Goal: Book appointment/travel/reservation

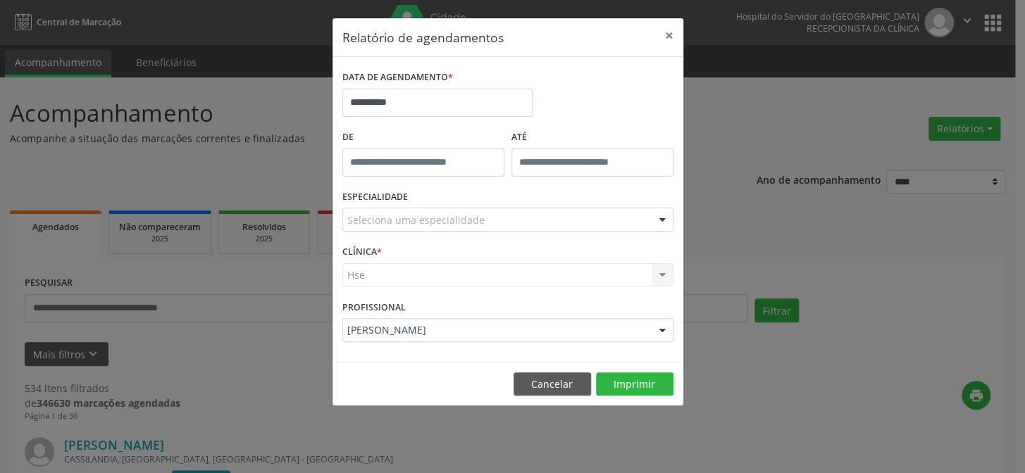
click at [423, 269] on div "Hse Hse Nenhum resultado encontrado para: " " Não há nenhuma opção para ser exi…" at bounding box center [507, 275] width 331 height 24
click at [416, 287] on div "CLÍNICA * Hse Hse Nenhum resultado encontrado para: " " Não há nenhuma opção pa…" at bounding box center [508, 269] width 338 height 55
drag, startPoint x: 401, startPoint y: 259, endPoint x: 394, endPoint y: 261, distance: 7.4
click at [401, 259] on div "CLÍNICA * Hse Hse Nenhum resultado encontrado para: " " Não há nenhuma opção pa…" at bounding box center [508, 269] width 338 height 55
click at [375, 274] on div "Hse Hse Nenhum resultado encontrado para: " " Não há nenhuma opção para ser exi…" at bounding box center [507, 275] width 331 height 24
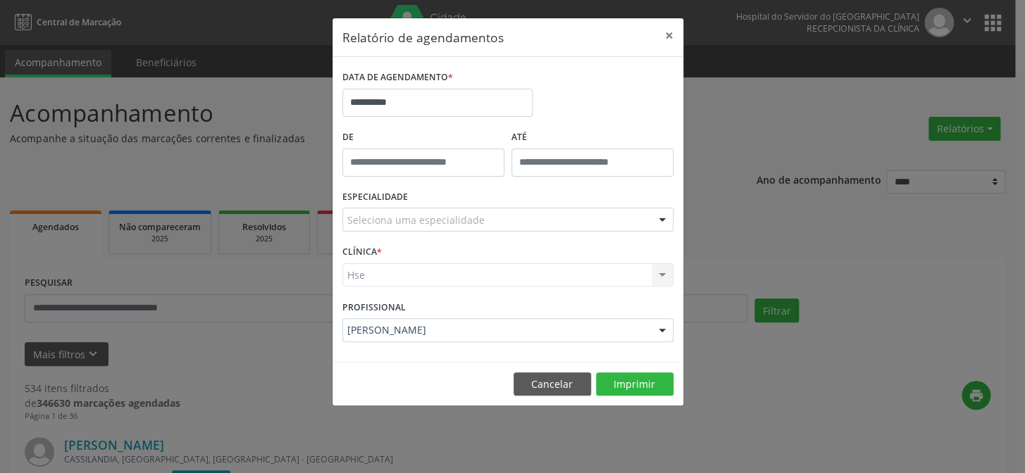
drag, startPoint x: 389, startPoint y: 251, endPoint x: 400, endPoint y: 255, distance: 12.0
click at [394, 252] on div "CLÍNICA * Hse Hse Nenhum resultado encontrado para: " " Não há nenhuma opção pa…" at bounding box center [508, 269] width 338 height 55
drag, startPoint x: 421, startPoint y: 277, endPoint x: 549, endPoint y: 270, distance: 128.4
click at [432, 278] on div "Hse Hse Nenhum resultado encontrado para: " " Não há nenhuma opção para ser exi…" at bounding box center [507, 275] width 331 height 24
click at [658, 275] on div "Hse Hse Nenhum resultado encontrado para: " " Não há nenhuma opção para ser exi…" at bounding box center [507, 275] width 331 height 24
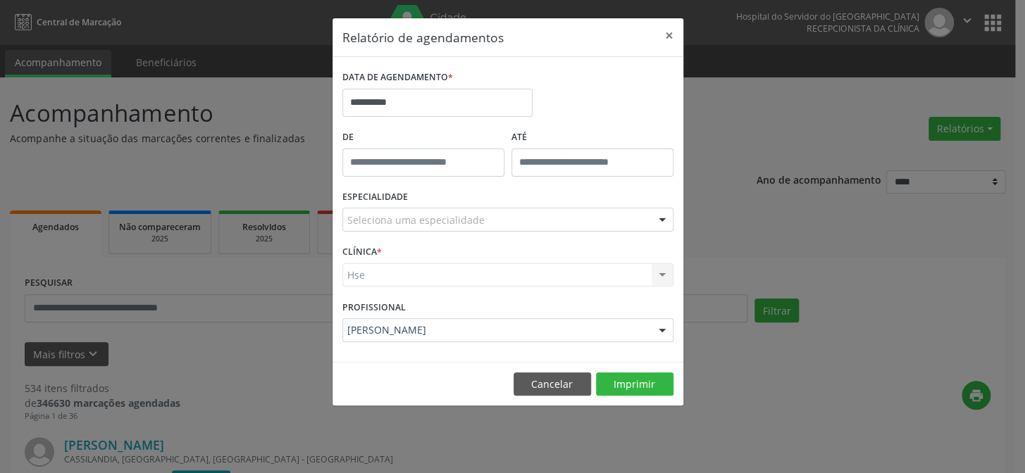
click at [401, 275] on div "Hse Hse Nenhum resultado encontrado para: " " Não há nenhuma opção para ser exi…" at bounding box center [507, 275] width 331 height 24
click at [406, 232] on div "ESPECIALIDADE Seleciona uma especialidade Todas as especialidades Alergologia A…" at bounding box center [508, 214] width 338 height 55
click at [368, 252] on label "CLÍNICA *" at bounding box center [361, 253] width 39 height 22
click at [373, 285] on div "Hse Hse Nenhum resultado encontrado para: " " Não há nenhuma opção para ser exi…" at bounding box center [507, 275] width 331 height 24
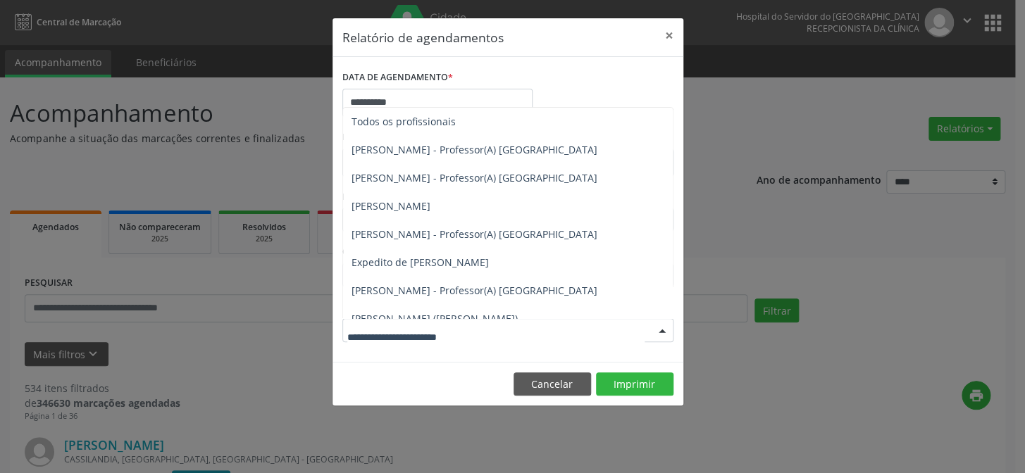
drag, startPoint x: 381, startPoint y: 329, endPoint x: 411, endPoint y: 323, distance: 30.1
click at [472, 333] on span "[PERSON_NAME]" at bounding box center [508, 347] width 330 height 28
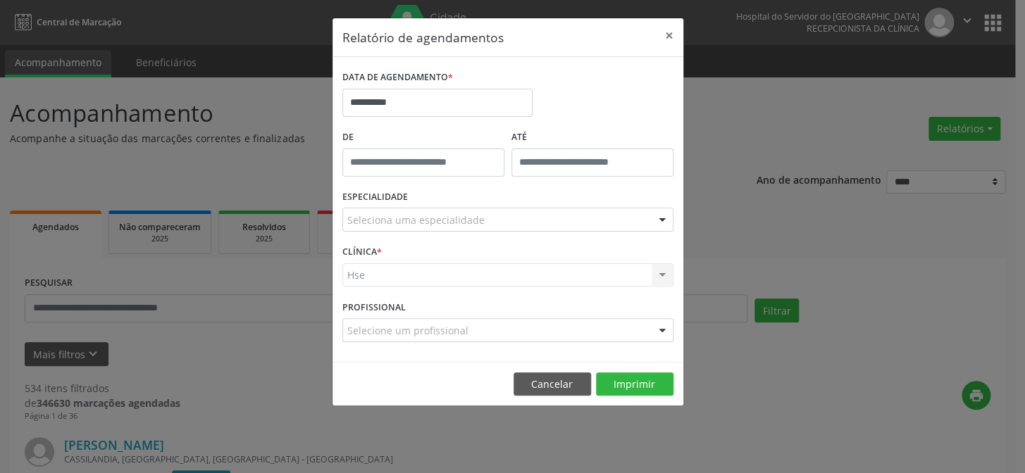
click at [472, 280] on form "**********" at bounding box center [507, 209] width 331 height 285
click at [410, 337] on div at bounding box center [507, 330] width 331 height 24
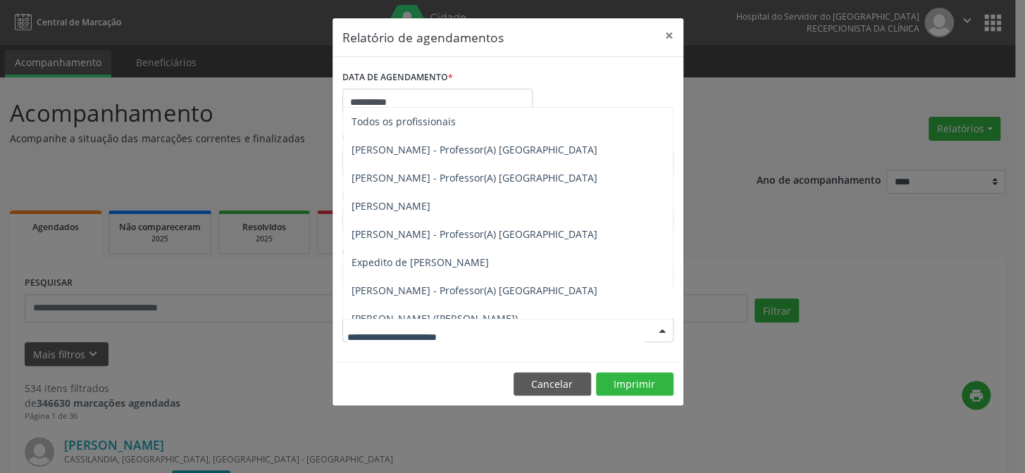
click at [404, 340] on span "[PERSON_NAME]" at bounding box center [390, 346] width 79 height 13
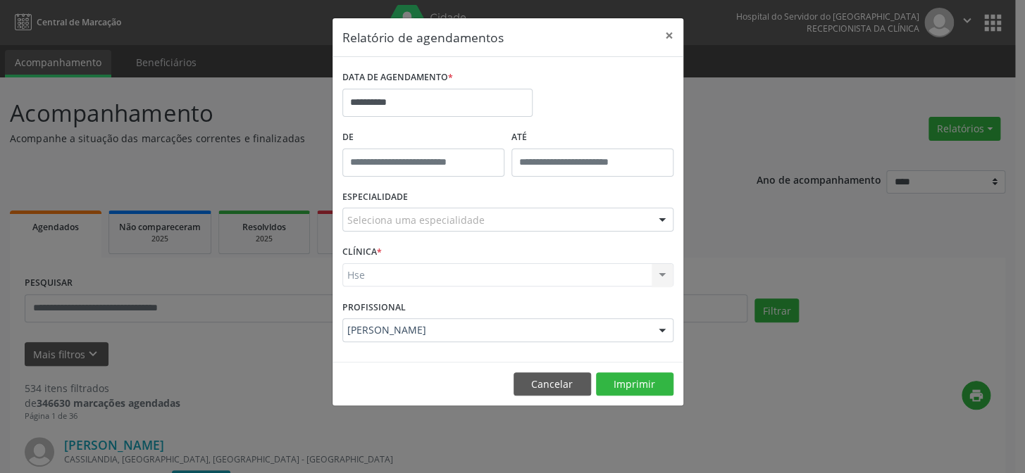
click at [376, 268] on div "Hse Hse Nenhum resultado encontrado para: " " Não há nenhuma opção para ser exi…" at bounding box center [507, 275] width 331 height 24
click at [366, 250] on label "CLÍNICA *" at bounding box center [361, 253] width 39 height 22
click at [366, 283] on div "Hse Hse Nenhum resultado encontrado para: " " Não há nenhuma opção para ser exi…" at bounding box center [507, 275] width 331 height 24
drag, startPoint x: 372, startPoint y: 277, endPoint x: 428, endPoint y: 278, distance: 55.6
click at [382, 278] on div "Hse Hse Nenhum resultado encontrado para: " " Não há nenhuma opção para ser exi…" at bounding box center [507, 275] width 331 height 24
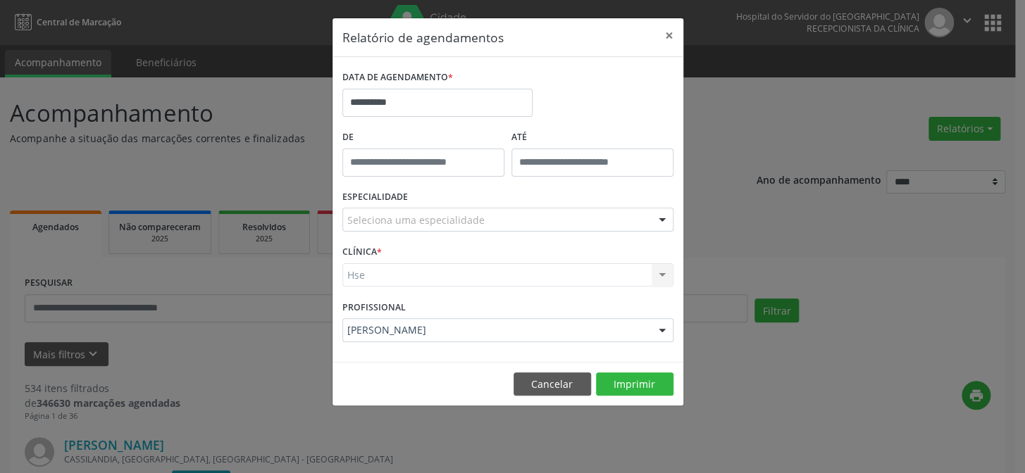
drag, startPoint x: 528, startPoint y: 285, endPoint x: 604, endPoint y: 274, distance: 76.1
click at [542, 285] on div "Hse Hse Nenhum resultado encontrado para: " " Não há nenhuma opção para ser exi…" at bounding box center [507, 275] width 331 height 24
click at [660, 275] on div "Hse Hse Nenhum resultado encontrado para: " " Não há nenhuma opção para ser exi…" at bounding box center [507, 275] width 331 height 24
click at [378, 249] on span "*" at bounding box center [379, 252] width 5 height 12
click at [358, 280] on div "Hse Hse Nenhum resultado encontrado para: " " Não há nenhuma opção para ser exi…" at bounding box center [507, 275] width 331 height 24
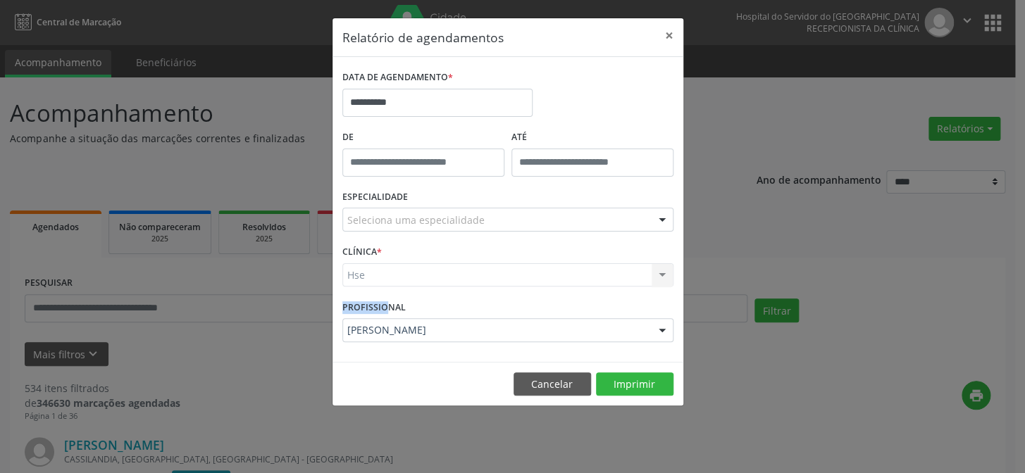
click at [358, 297] on form "**********" at bounding box center [507, 209] width 331 height 285
click at [414, 276] on div "Hse Hse Nenhum resultado encontrado para: " " Não há nenhuma opção para ser exi…" at bounding box center [507, 275] width 331 height 24
click at [410, 259] on div "CLÍNICA * Hse Hse Nenhum resultado encontrado para: " " Não há nenhuma opção pa…" at bounding box center [508, 269] width 338 height 55
click at [394, 287] on div "CLÍNICA * Hse Hse Nenhum resultado encontrado para: " " Não há nenhuma opção pa…" at bounding box center [508, 269] width 338 height 55
click at [401, 247] on div "CLÍNICA * Hse Hse Nenhum resultado encontrado para: " " Não há nenhuma opção pa…" at bounding box center [508, 269] width 338 height 55
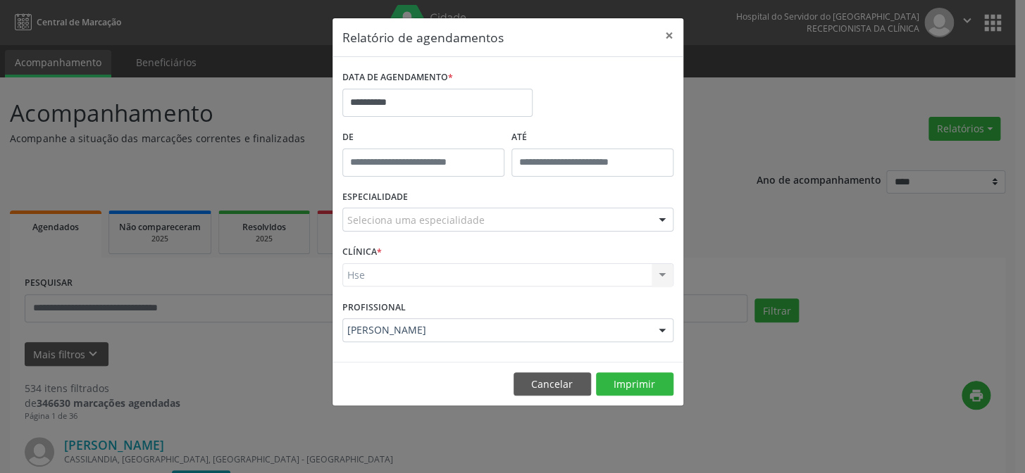
click at [378, 254] on span "*" at bounding box center [379, 252] width 5 height 12
drag, startPoint x: 349, startPoint y: 282, endPoint x: 380, endPoint y: 276, distance: 32.2
click at [361, 280] on div "Hse Hse Nenhum resultado encontrado para: " " Não há nenhuma opção para ser exi…" at bounding box center [507, 275] width 331 height 24
click at [394, 272] on div "Hse Hse Nenhum resultado encontrado para: " " Não há nenhuma opção para ser exi…" at bounding box center [507, 275] width 331 height 24
click at [660, 275] on div "Hse Hse Nenhum resultado encontrado para: " " Não há nenhuma opção para ser exi…" at bounding box center [507, 275] width 331 height 24
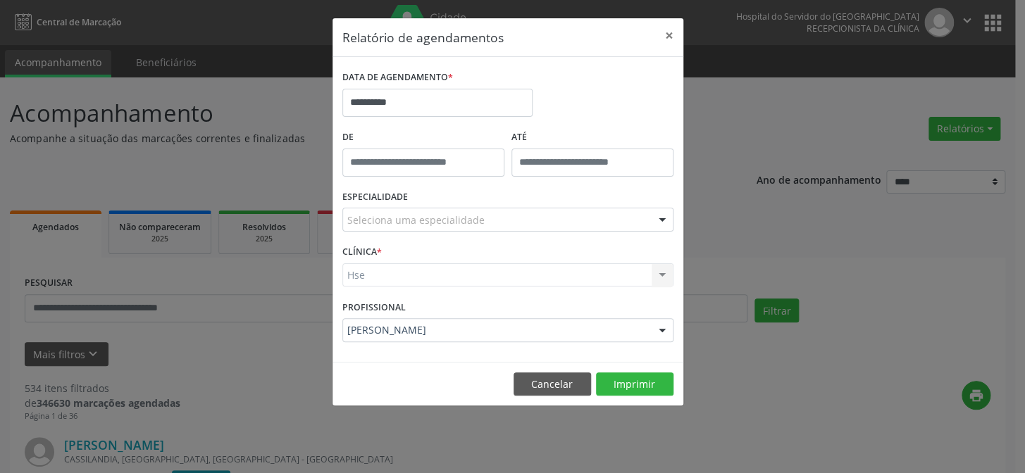
click at [423, 278] on div "Hse Hse Nenhum resultado encontrado para: " " Não há nenhuma opção para ser exi…" at bounding box center [507, 275] width 331 height 24
click at [409, 249] on div "CLÍNICA * Hse Hse Nenhum resultado encontrado para: " " Não há nenhuma opção pa…" at bounding box center [508, 269] width 338 height 55
click at [668, 32] on button "×" at bounding box center [669, 35] width 28 height 35
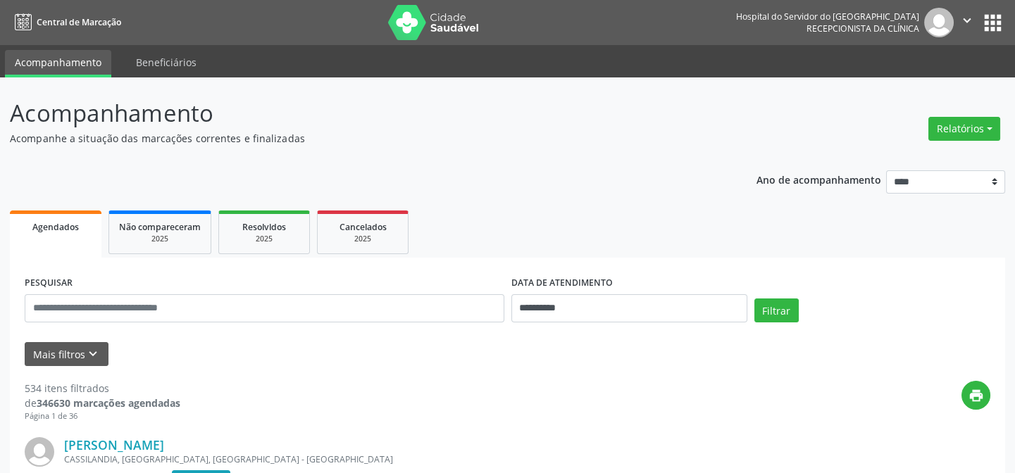
scroll to position [25, 0]
